Goal: Task Accomplishment & Management: Manage account settings

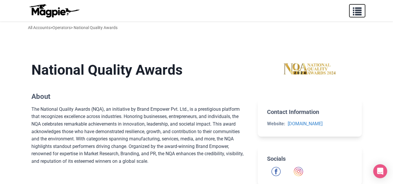
click at [363, 11] on button "button" at bounding box center [357, 10] width 16 height 13
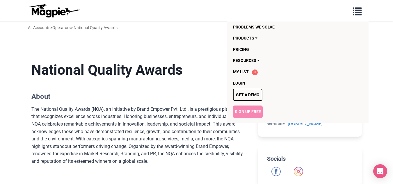
click at [248, 110] on link "Sign Up Free" at bounding box center [248, 112] width 30 height 12
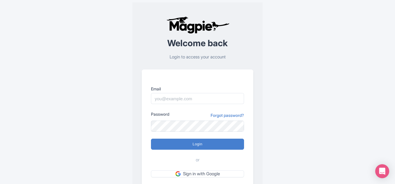
type input "[EMAIL_ADDRESS][DOMAIN_NAME]"
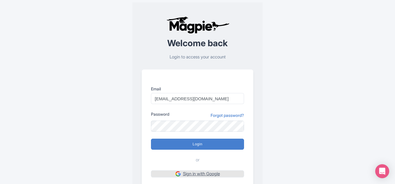
click at [194, 172] on link "Sign in with Google" at bounding box center [197, 173] width 93 height 7
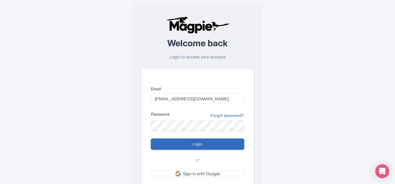
click at [190, 147] on input "Login" at bounding box center [197, 144] width 93 height 11
type input "Logging in..."
